Goal: Task Accomplishment & Management: Use online tool/utility

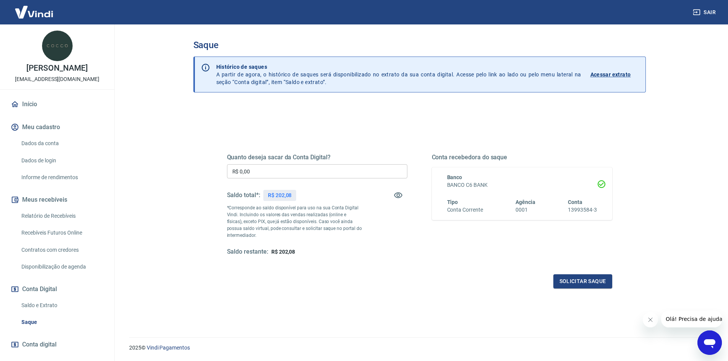
click at [265, 172] on input "R$ 0,00" at bounding box center [317, 171] width 180 height 14
type input "R$ 202,08"
click at [585, 281] on button "Solicitar saque" at bounding box center [582, 281] width 59 height 14
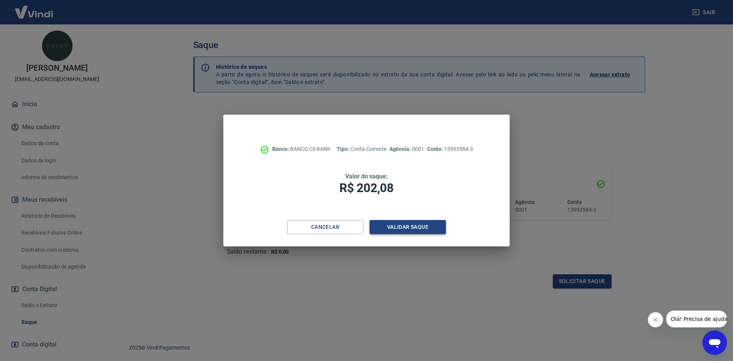
click at [407, 225] on button "Validar saque" at bounding box center [408, 227] width 76 height 14
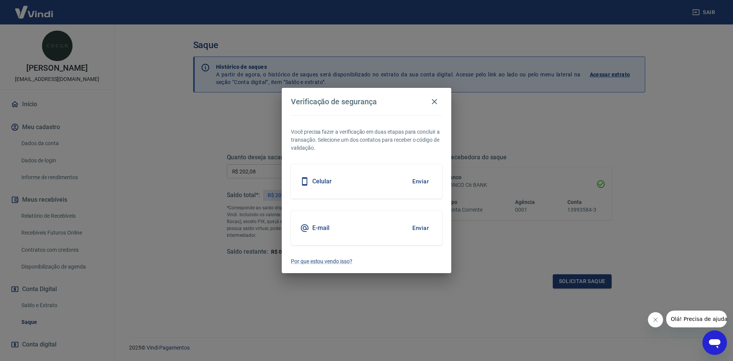
click at [412, 228] on button "Enviar" at bounding box center [420, 228] width 25 height 16
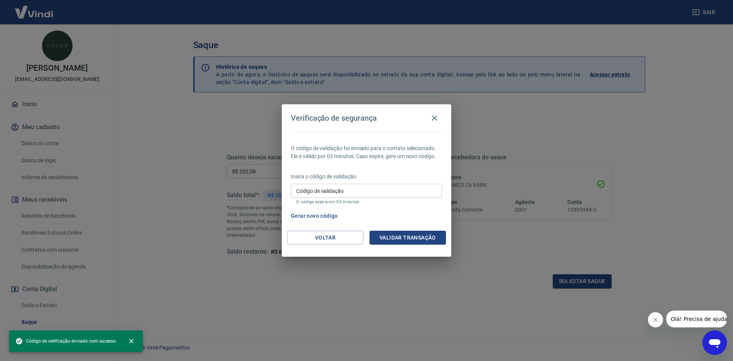
click at [341, 187] on input "Código de validação" at bounding box center [366, 191] width 151 height 14
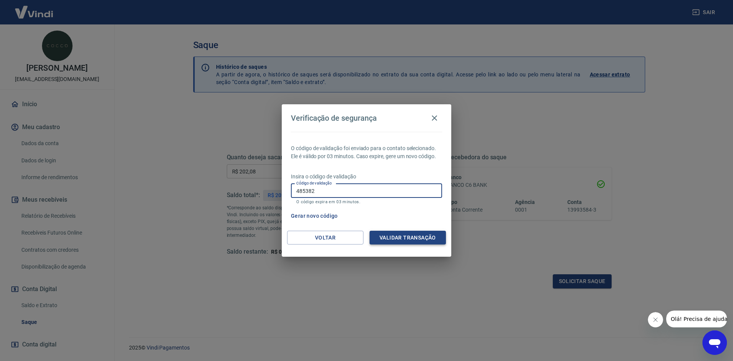
type input "485382"
click at [408, 239] on button "Validar transação" at bounding box center [408, 238] width 76 height 14
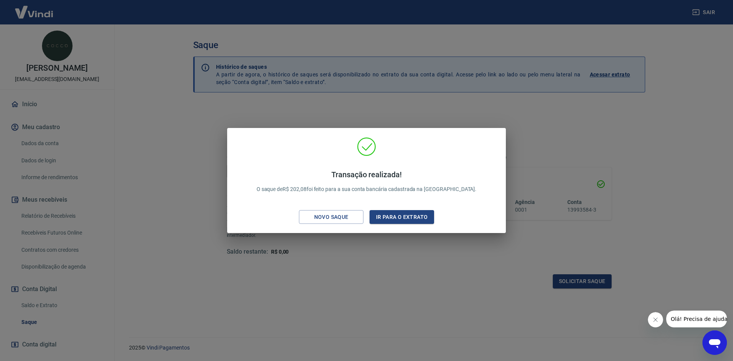
click at [32, 53] on div "Transação realizada! O saque de R$ 202,08 foi feito para a sua conta bancária c…" at bounding box center [366, 180] width 733 height 361
